Goal: Information Seeking & Learning: Learn about a topic

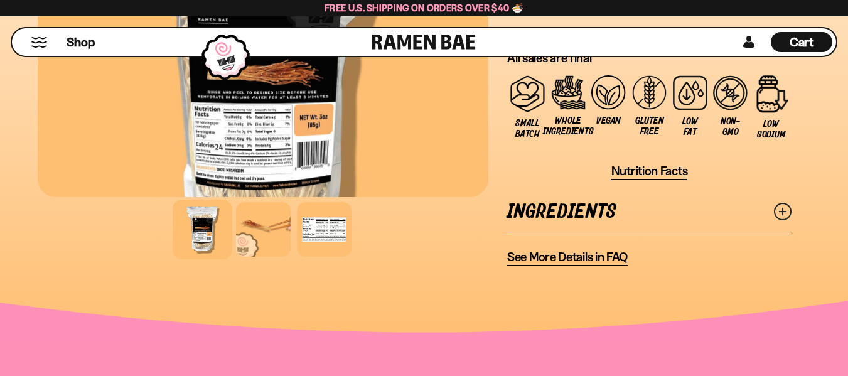
scroll to position [1002, 0]
click at [611, 264] on span "See More Details in FAQ" at bounding box center [567, 258] width 121 height 16
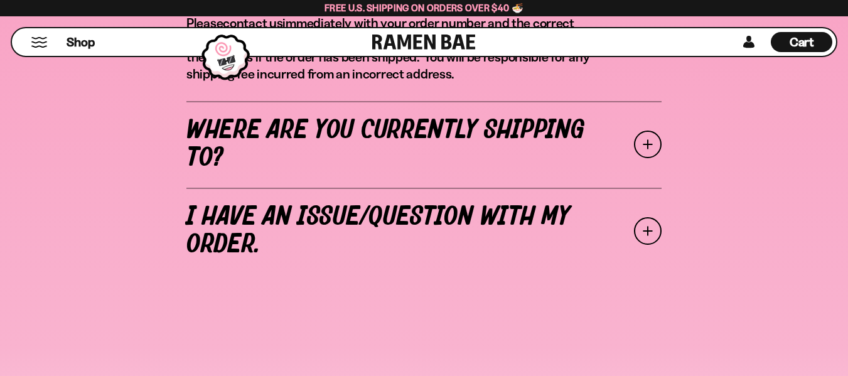
scroll to position [610, 0]
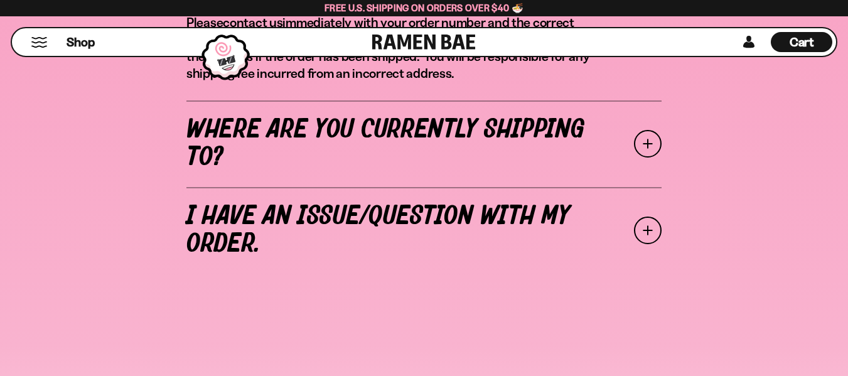
click at [649, 143] on span at bounding box center [648, 144] width 28 height 28
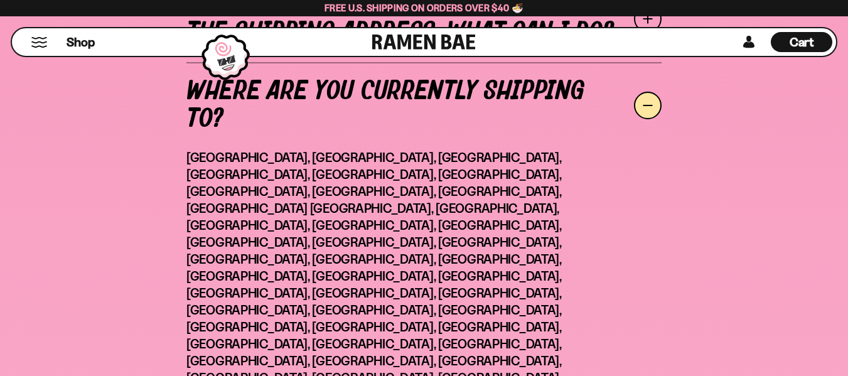
scroll to position [561, 0]
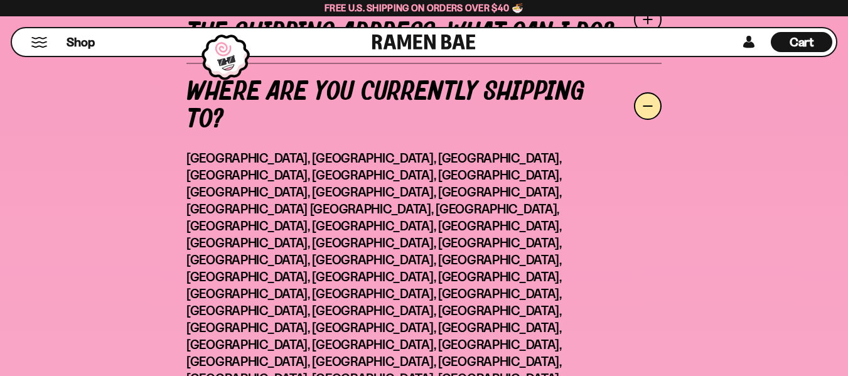
click at [657, 92] on link "Where are you currently shipping to?" at bounding box center [423, 106] width 475 height 87
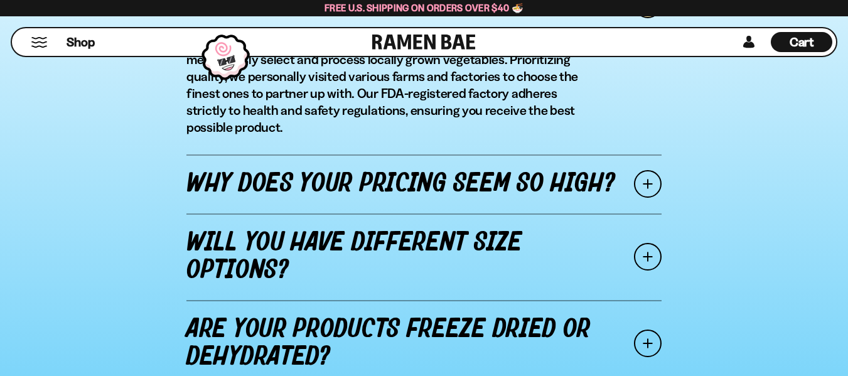
scroll to position [1484, 0]
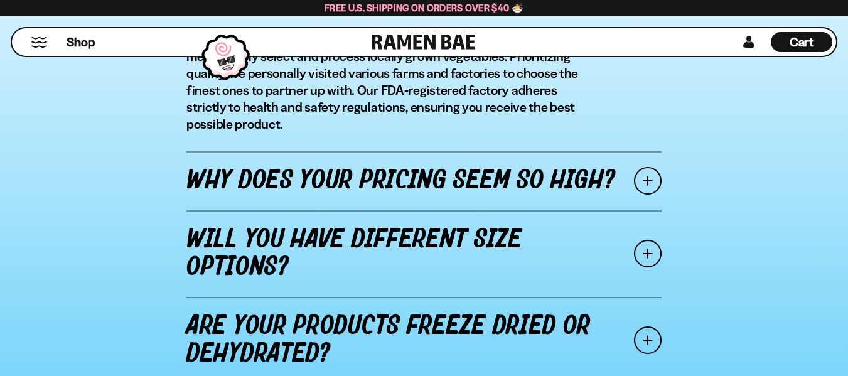
click at [654, 170] on span at bounding box center [648, 181] width 28 height 28
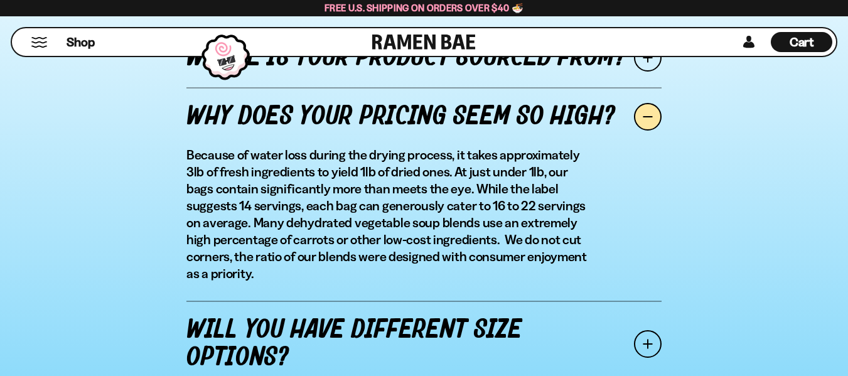
scroll to position [1422, 0]
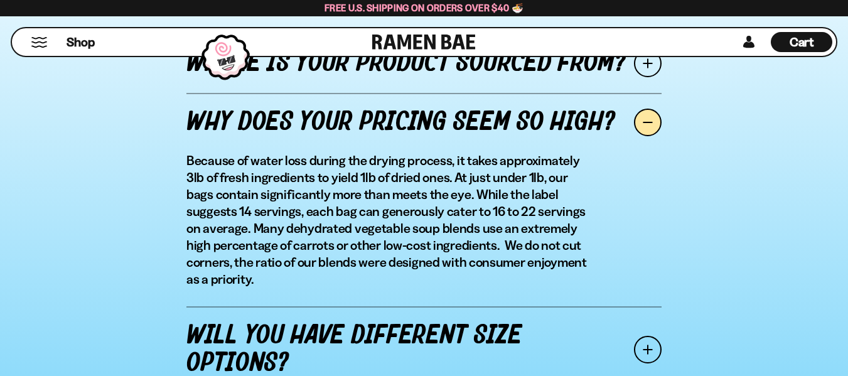
click at [654, 122] on span at bounding box center [648, 123] width 28 height 28
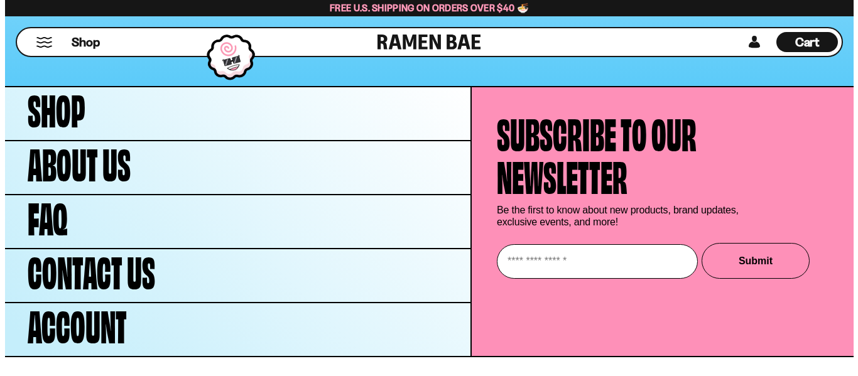
scroll to position [1806, 0]
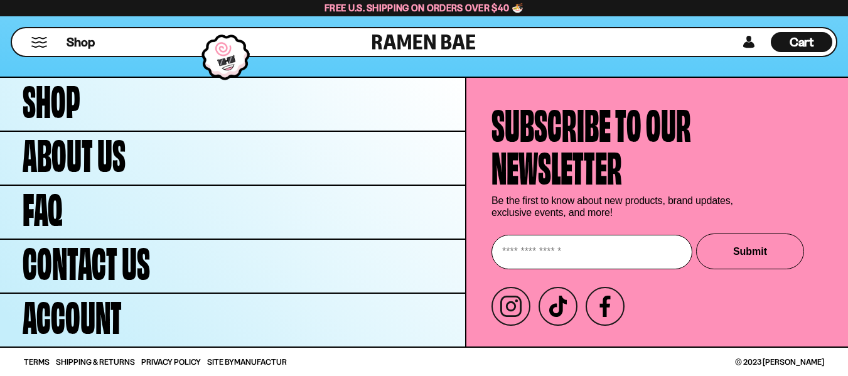
click at [41, 41] on button "Mobile Menu Trigger" at bounding box center [39, 42] width 17 height 11
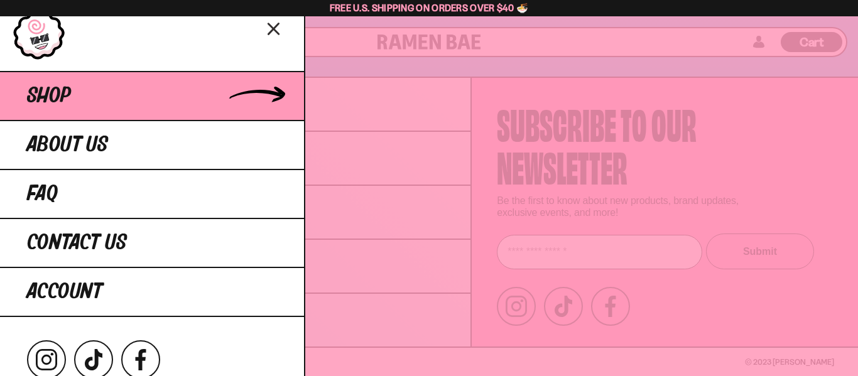
click at [72, 100] on link "Shop" at bounding box center [152, 95] width 304 height 49
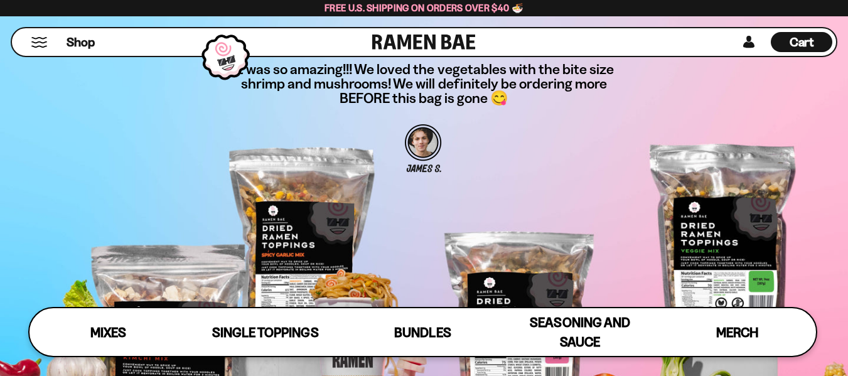
scroll to position [3689, 0]
